Goal: Use online tool/utility

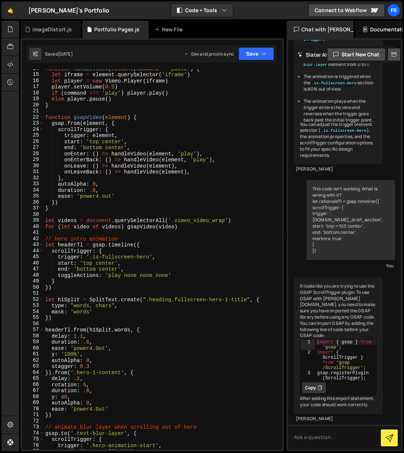
scroll to position [101, 0]
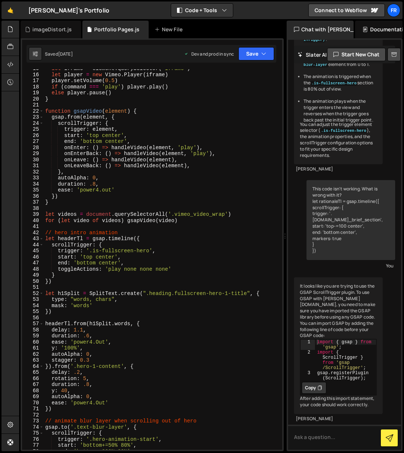
drag, startPoint x: 68, startPoint y: 203, endPoint x: 63, endPoint y: 201, distance: 4.9
click at [68, 203] on div "let iframe = element . querySelector ( 'iframe' ) let player = new Vimeo . Play…" at bounding box center [163, 262] width 238 height 392
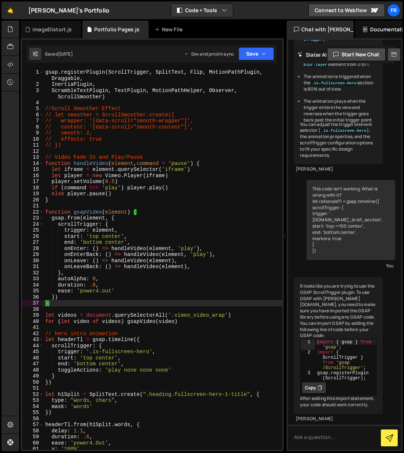
scroll to position [0, 0]
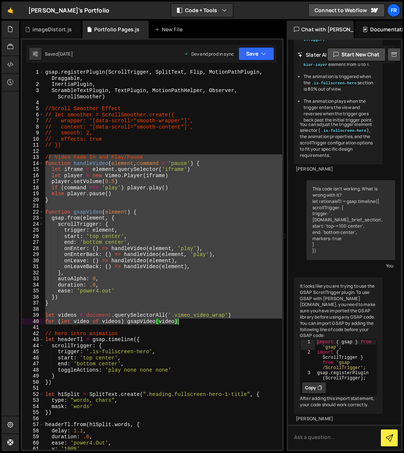
drag, startPoint x: 47, startPoint y: 158, endPoint x: 180, endPoint y: 322, distance: 211.5
click at [181, 323] on div "gsap . registerPlugin ( ScrollTrigger , SplitText , Flip , MotionPathPlugin , D…" at bounding box center [163, 268] width 238 height 399
type textarea "/"
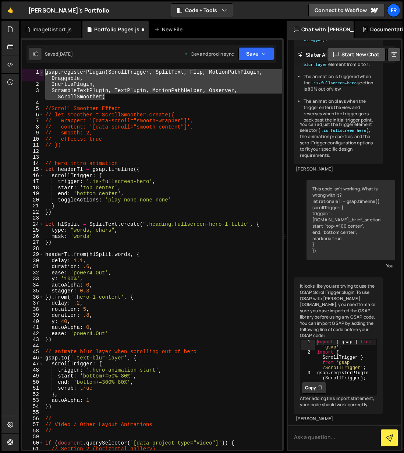
drag, startPoint x: 119, startPoint y: 98, endPoint x: 40, endPoint y: 71, distance: 83.2
click at [41, 71] on div "1 2 3 4 5 6 7 8 9 10 11 12 13 14 15 16 17 18 19 20 21 22 23 24 25 26 27 28 29 3…" at bounding box center [152, 259] width 260 height 380
type textarea "gsap.registerPlugin(ScrollTrigger, SplitText, Flip, MotionPathPlugin, Draggable…"
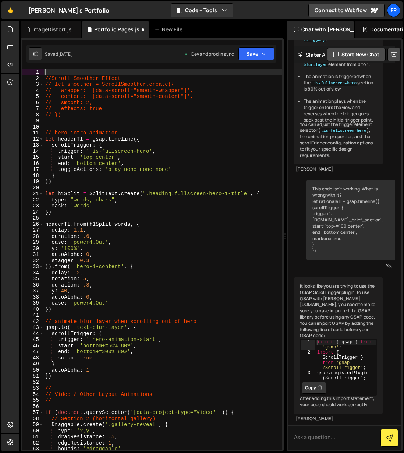
type textarea "//Scroll Smoother Effect"
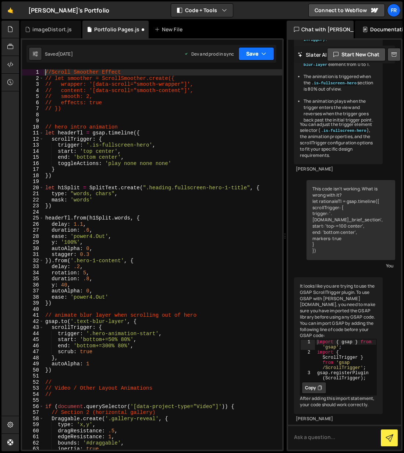
click at [251, 54] on button "Save" at bounding box center [256, 53] width 36 height 13
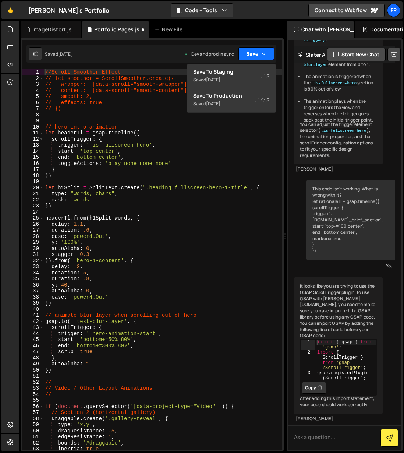
click at [251, 53] on button "Save" at bounding box center [256, 53] width 36 height 13
